Goal: Task Accomplishment & Management: Manage account settings

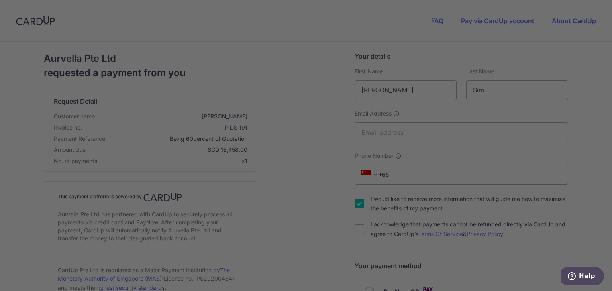
click at [341, 30] on div at bounding box center [309, 147] width 618 height 294
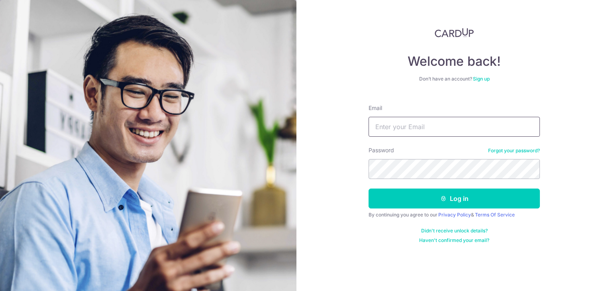
click at [381, 121] on input "Email" at bounding box center [453, 127] width 171 height 20
type input "alfredphuabb@gmail.com"
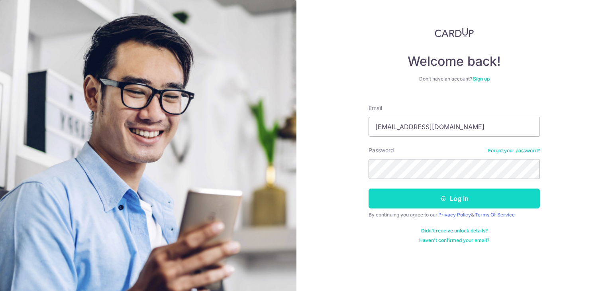
click at [392, 193] on button "Log in" at bounding box center [453, 198] width 171 height 20
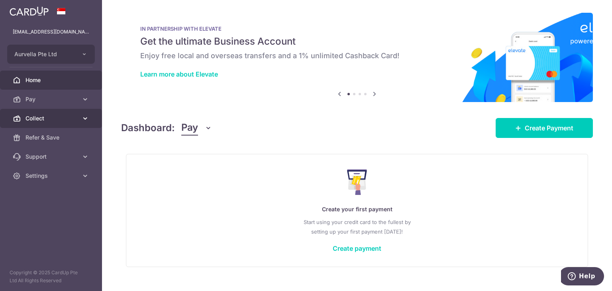
click at [20, 117] on icon at bounding box center [17, 118] width 8 height 8
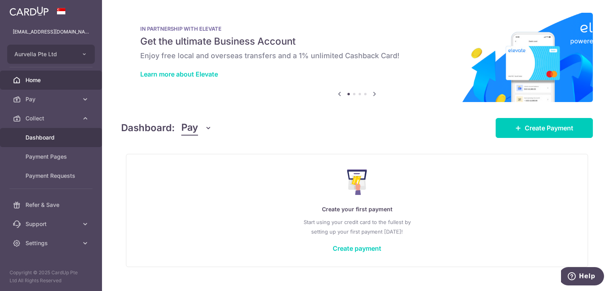
click at [34, 133] on span "Dashboard" at bounding box center [51, 137] width 53 height 8
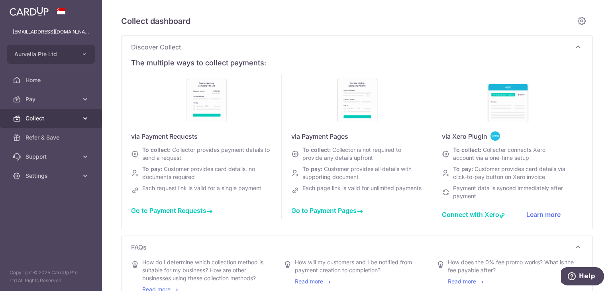
click at [57, 120] on span "Collect" at bounding box center [51, 118] width 53 height 8
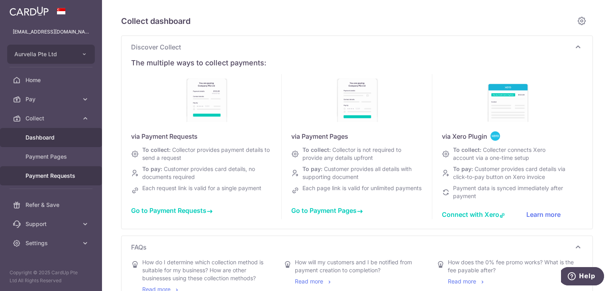
click at [43, 170] on link "Payment Requests" at bounding box center [51, 175] width 102 height 19
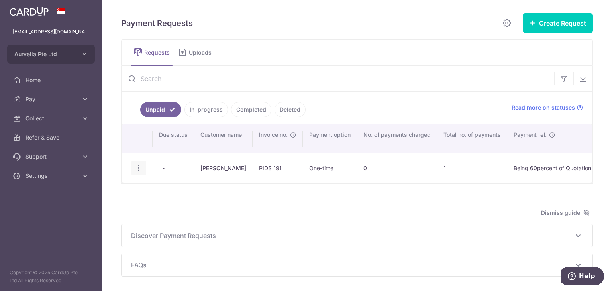
click at [141, 169] on icon "button" at bounding box center [139, 168] width 8 height 8
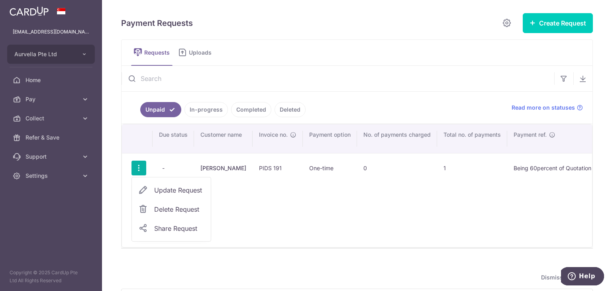
click at [167, 188] on span "Update Request" at bounding box center [179, 190] width 50 height 10
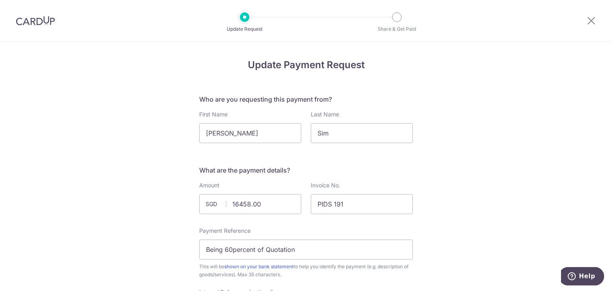
scroll to position [40, 0]
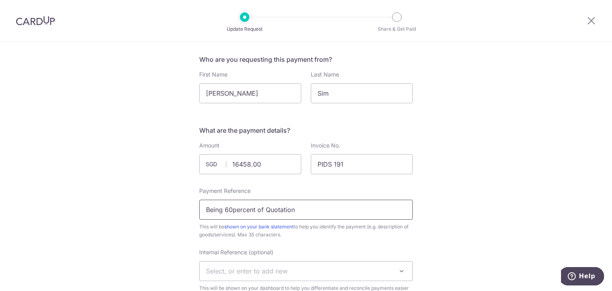
click at [231, 209] on input "Being 60percent of Quotation" at bounding box center [306, 210] width 214 height 20
type input "Being 50percent of Quotation"
drag, startPoint x: 238, startPoint y: 159, endPoint x: 187, endPoint y: 157, distance: 50.7
type input "13715.00"
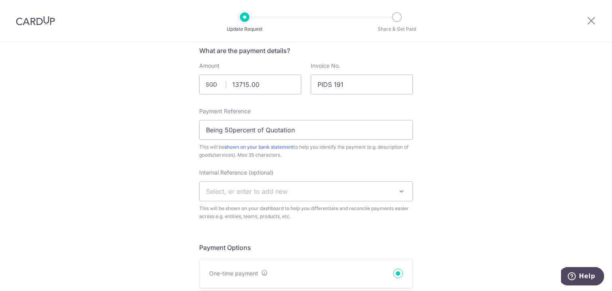
click at [325, 192] on span "Select, or enter to add new" at bounding box center [306, 191] width 213 height 19
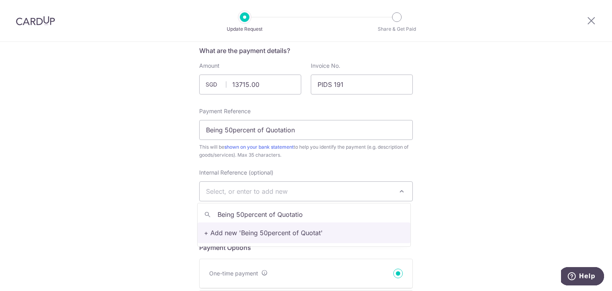
type input "Being 50percent of Quotation"
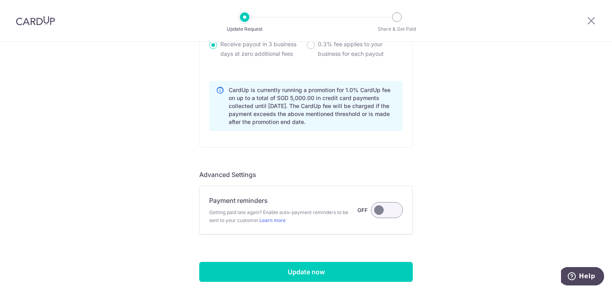
scroll to position [674, 0]
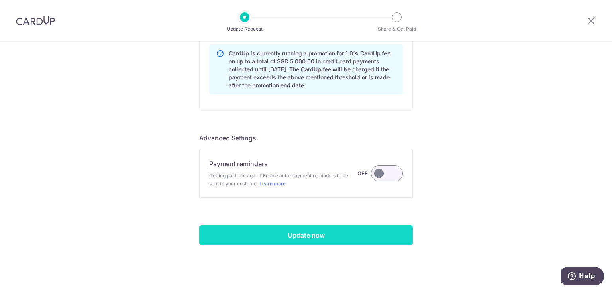
click at [284, 237] on input "Update now" at bounding box center [306, 235] width 214 height 20
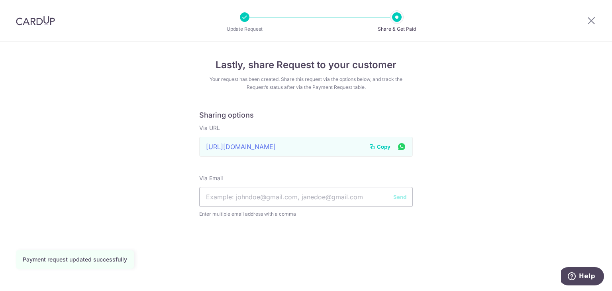
click at [375, 143] on icon at bounding box center [372, 146] width 6 height 6
click at [376, 145] on button "Copy" at bounding box center [380, 147] width 22 height 8
